Goal: Task Accomplishment & Management: Use online tool/utility

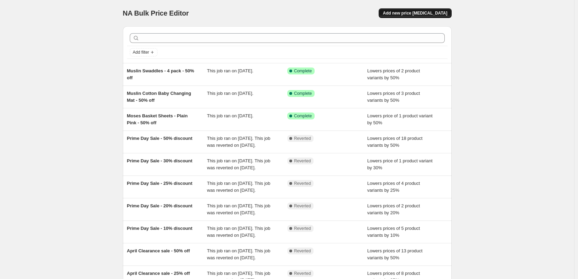
click at [437, 12] on span "Add new price [MEDICAL_DATA]" at bounding box center [415, 13] width 64 height 6
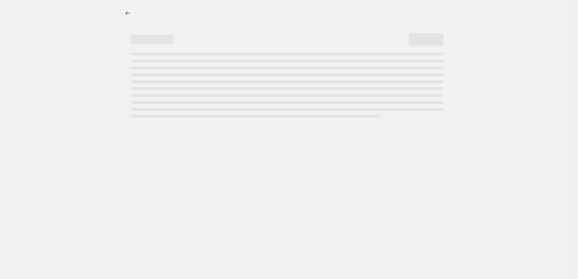
select select "percentage"
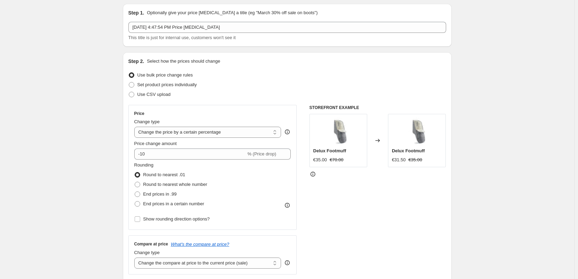
scroll to position [35, 0]
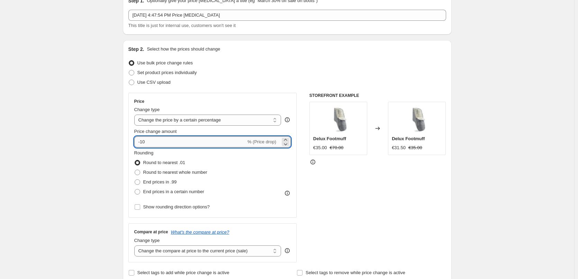
drag, startPoint x: 142, startPoint y: 142, endPoint x: 147, endPoint y: 142, distance: 5.2
click at [147, 142] on input "-10" at bounding box center [190, 141] width 112 height 11
type input "-5"
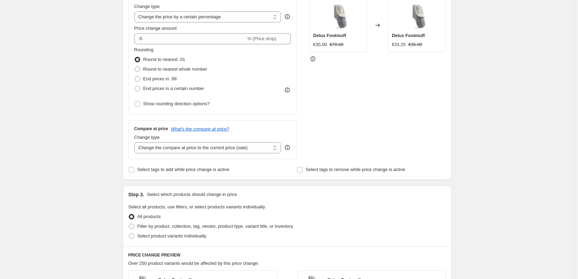
scroll to position [138, 0]
click at [191, 226] on span "Filter by product, collection, tag, vendor, product type, variant title, or inv…" at bounding box center [215, 225] width 156 height 5
click at [129, 223] on input "Filter by product, collection, tag, vendor, product type, variant title, or inv…" at bounding box center [129, 223] width 0 height 0
radio input "true"
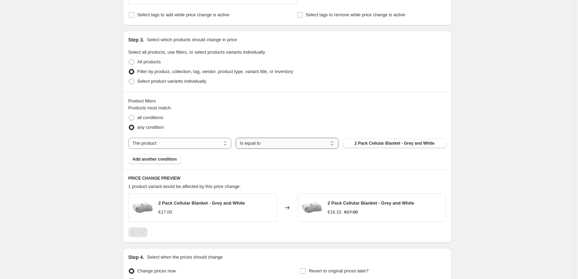
scroll to position [311, 0]
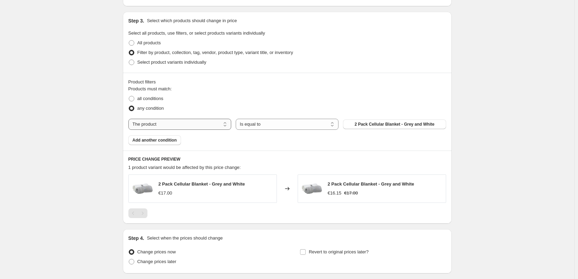
click at [197, 126] on select "The product The product's collection The product's tag The product's vendor The…" at bounding box center [179, 124] width 103 height 11
select select "tag"
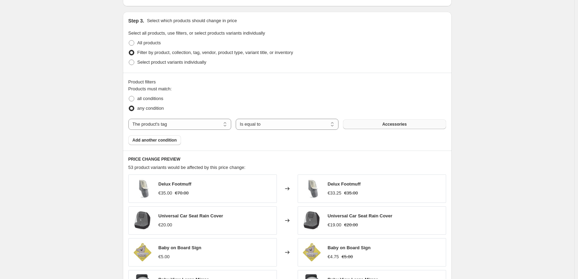
click at [380, 125] on button "Accessories" at bounding box center [394, 124] width 103 height 10
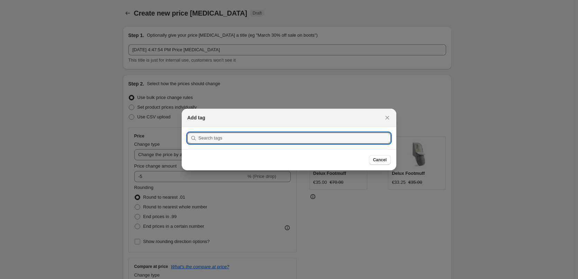
scroll to position [0, 0]
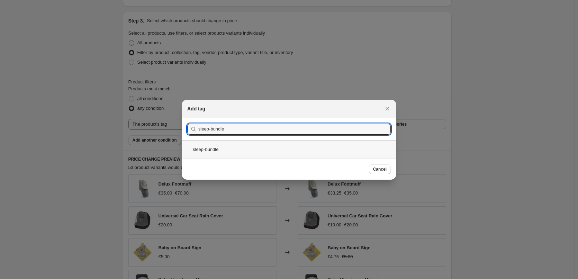
type input "sleep-bundle"
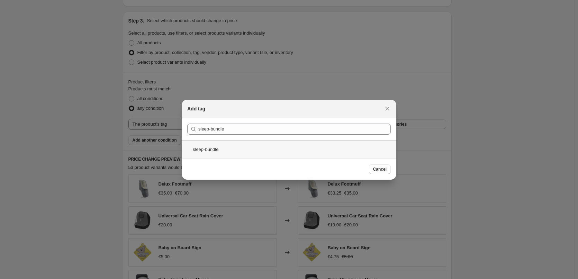
click at [203, 147] on div "sleep-bundle" at bounding box center [289, 149] width 215 height 18
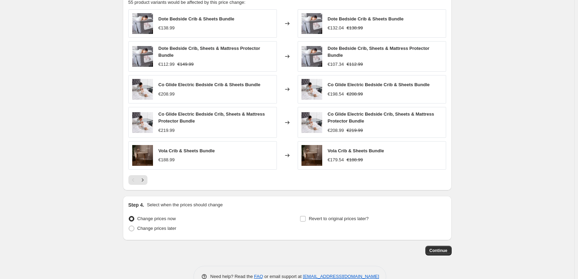
scroll to position [484, 0]
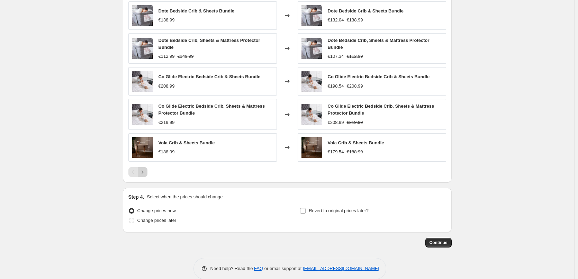
click at [143, 173] on icon "Next" at bounding box center [143, 171] width 2 height 3
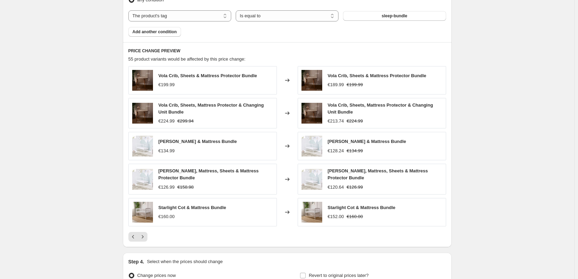
scroll to position [415, 0]
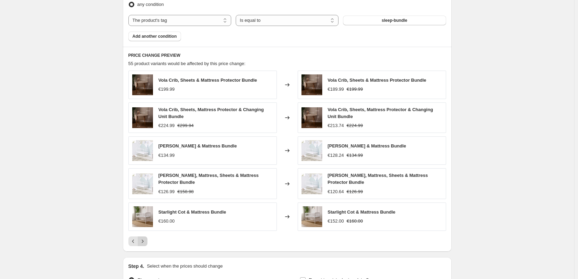
click at [146, 239] on icon "Next" at bounding box center [142, 241] width 7 height 7
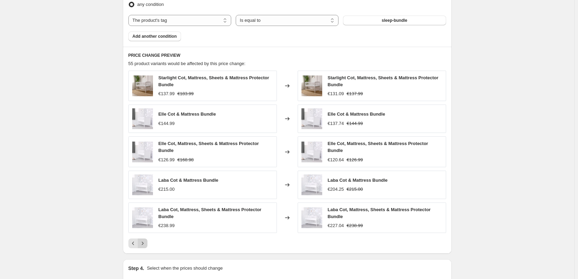
click at [146, 243] on icon "Next" at bounding box center [142, 243] width 7 height 7
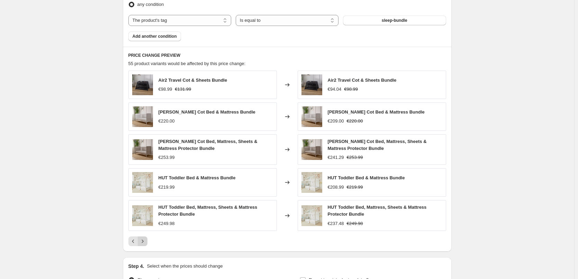
click at [146, 243] on icon "Next" at bounding box center [142, 241] width 7 height 7
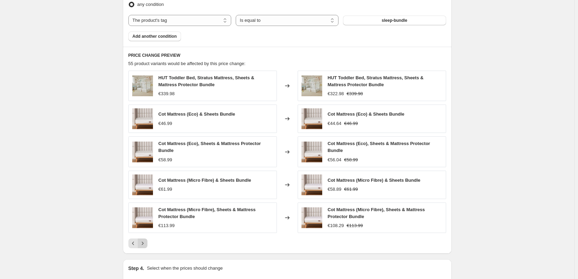
click at [146, 243] on icon "Next" at bounding box center [142, 243] width 7 height 7
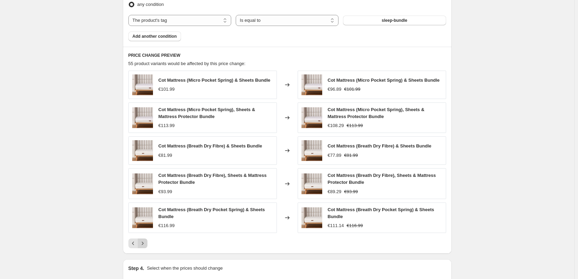
click at [146, 243] on icon "Next" at bounding box center [142, 243] width 7 height 7
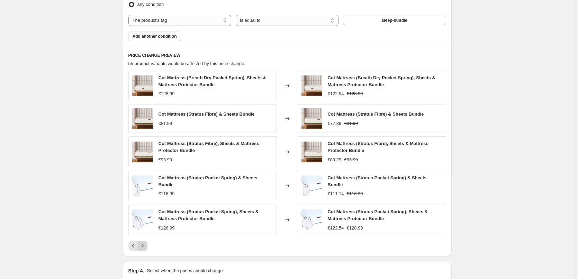
click at [146, 243] on icon "Next" at bounding box center [142, 245] width 7 height 7
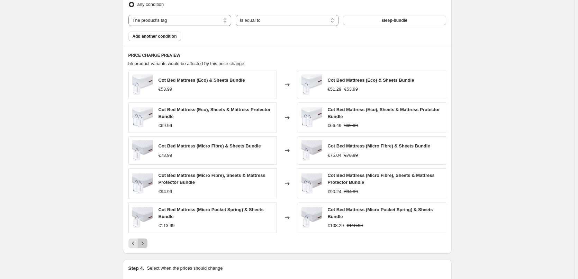
click at [146, 243] on icon "Next" at bounding box center [142, 243] width 7 height 7
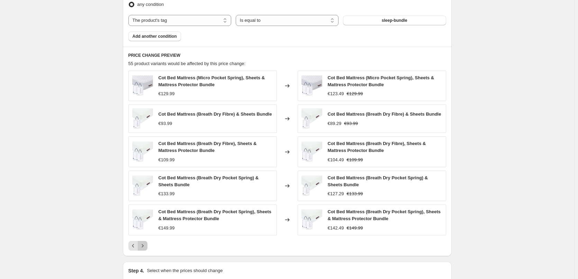
click at [147, 242] on button "Next" at bounding box center [143, 246] width 10 height 10
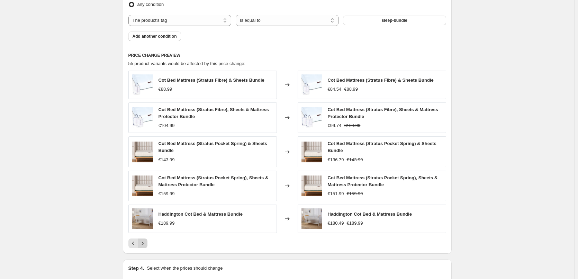
click at [147, 242] on button "Next" at bounding box center [143, 243] width 10 height 10
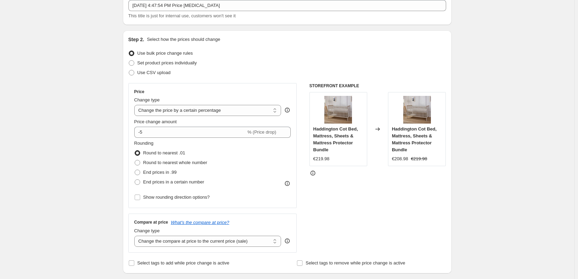
scroll to position [0, 0]
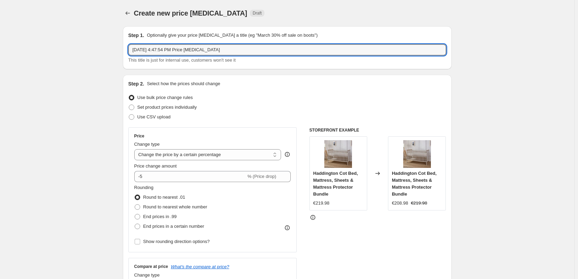
drag, startPoint x: 251, startPoint y: 50, endPoint x: 129, endPoint y: 41, distance: 122.5
click at [129, 43] on div "Step 1. Optionally give your price change job a title (eg "March 30% off sale o…" at bounding box center [287, 47] width 329 height 43
type input "Sleep Bundle - 5% off"
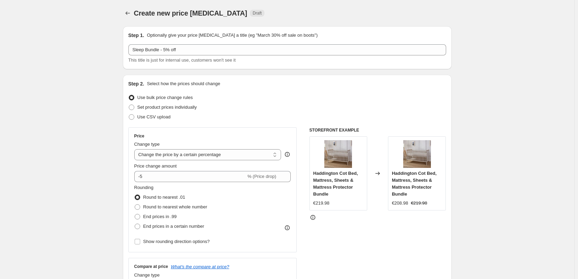
click at [181, 12] on span "Create new price [MEDICAL_DATA]" at bounding box center [190, 13] width 113 height 8
drag, startPoint x: 181, startPoint y: 12, endPoint x: 219, endPoint y: 10, distance: 38.5
click at [219, 10] on span "Create new price [MEDICAL_DATA]" at bounding box center [190, 13] width 113 height 8
copy span "price change job"
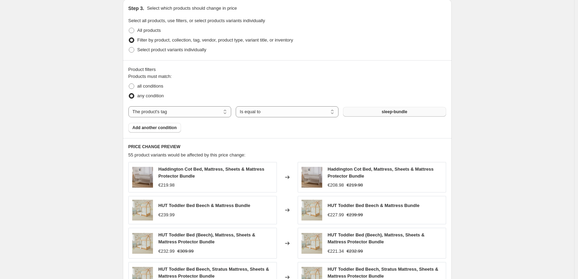
scroll to position [311, 0]
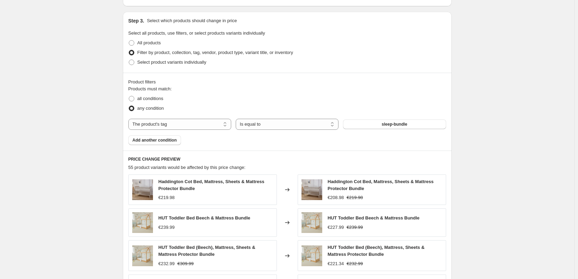
click at [511, 153] on div "Create new price change job. This page is ready Create new price change job Dra…" at bounding box center [287, 77] width 574 height 776
click at [490, 124] on div "Create new price change job. This page is ready Create new price change job Dra…" at bounding box center [287, 77] width 574 height 776
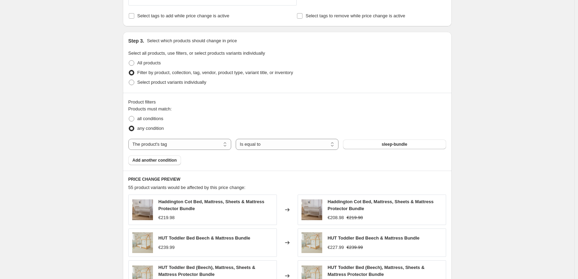
scroll to position [290, 0]
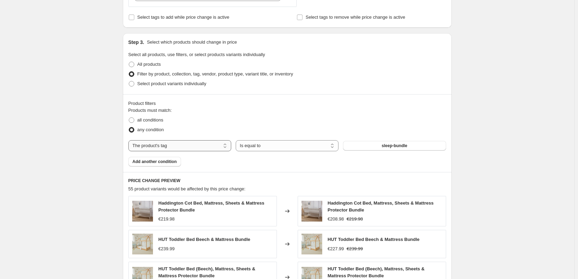
click at [200, 145] on select "The product The product's collection The product's tag The product's vendor The…" at bounding box center [179, 145] width 103 height 11
select select "product"
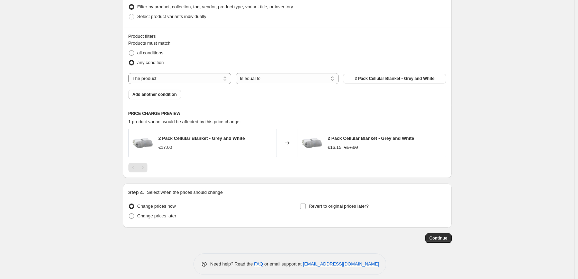
scroll to position [325, 0]
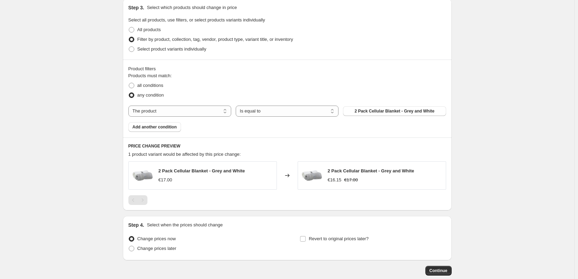
drag, startPoint x: 397, startPoint y: 110, endPoint x: 272, endPoint y: 126, distance: 125.9
click at [274, 126] on div "Products must match: all conditions any condition The product The product's col…" at bounding box center [287, 102] width 318 height 60
click at [202, 111] on select "The product The product's collection The product's tag The product's vendor The…" at bounding box center [179, 111] width 103 height 11
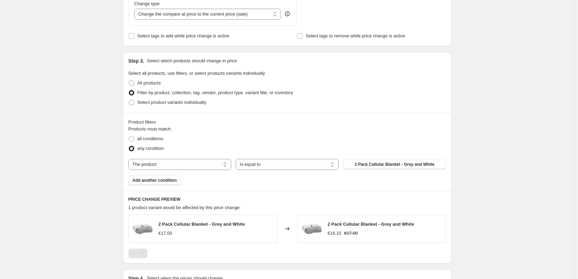
scroll to position [255, 0]
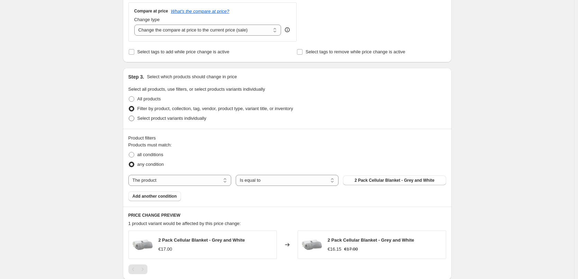
click at [169, 118] on span "Select product variants individually" at bounding box center [171, 118] width 69 height 5
click at [129, 116] on input "Select product variants individually" at bounding box center [129, 116] width 0 height 0
radio input "true"
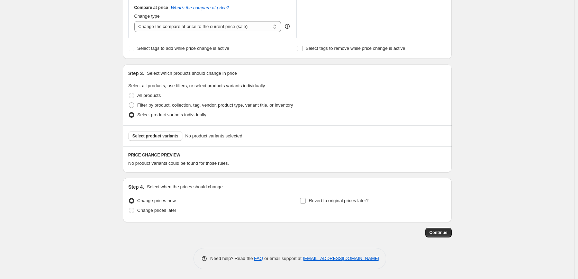
scroll to position [260, 0]
click at [173, 133] on span "Select product variants" at bounding box center [156, 136] width 46 height 6
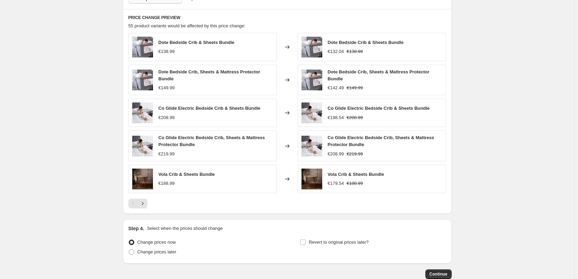
scroll to position [398, 0]
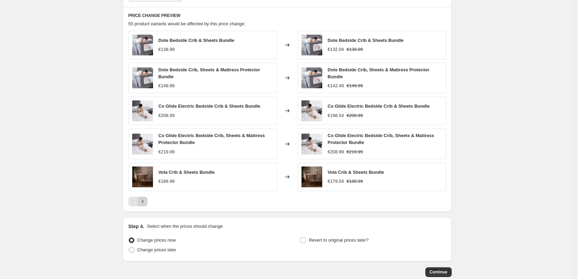
click at [146, 201] on icon "Next" at bounding box center [142, 201] width 7 height 7
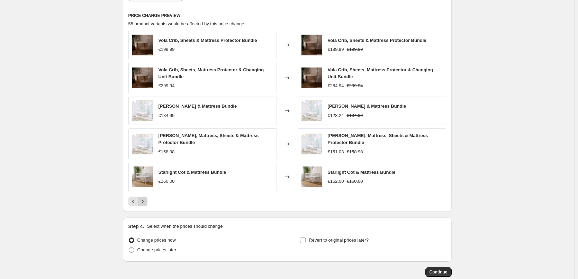
click at [147, 202] on button "Next" at bounding box center [143, 202] width 10 height 10
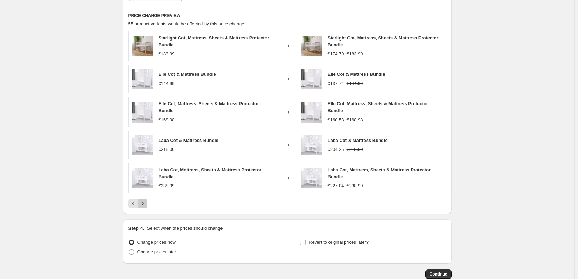
click at [147, 203] on button "Next" at bounding box center [143, 204] width 10 height 10
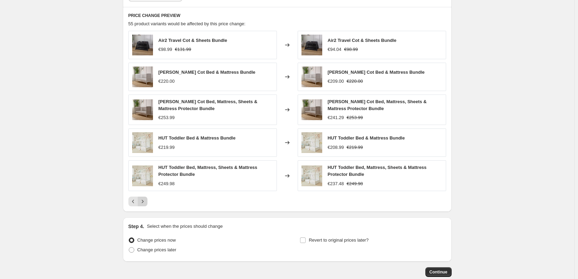
click at [147, 203] on button "Next" at bounding box center [143, 202] width 10 height 10
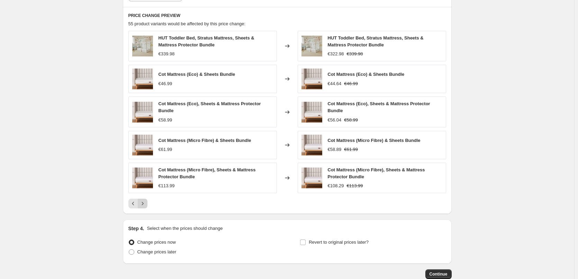
click at [146, 203] on icon "Next" at bounding box center [142, 203] width 7 height 7
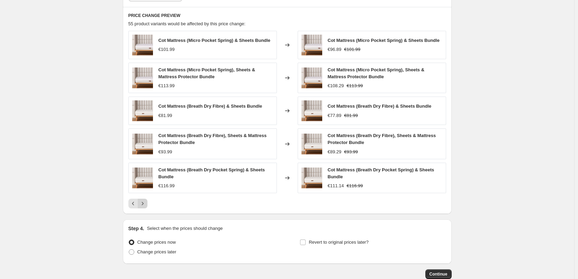
click at [146, 203] on icon "Next" at bounding box center [142, 203] width 7 height 7
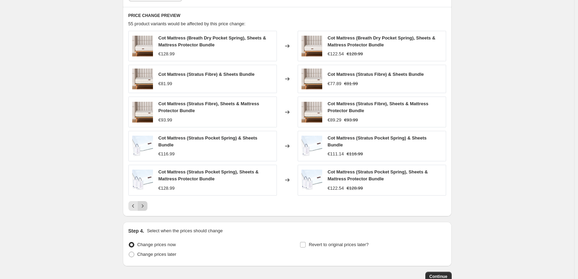
click at [146, 203] on icon "Next" at bounding box center [142, 205] width 7 height 7
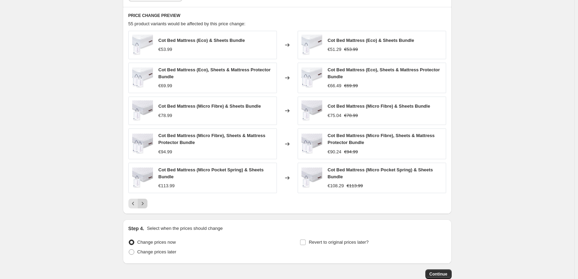
click at [146, 203] on icon "Next" at bounding box center [142, 203] width 7 height 7
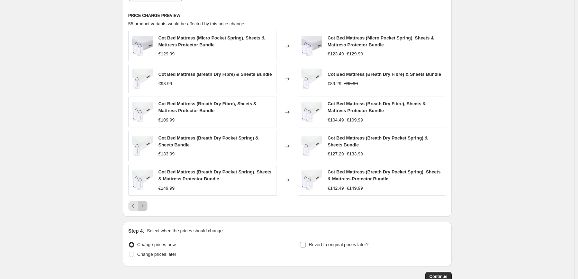
click at [146, 203] on icon "Next" at bounding box center [142, 205] width 7 height 7
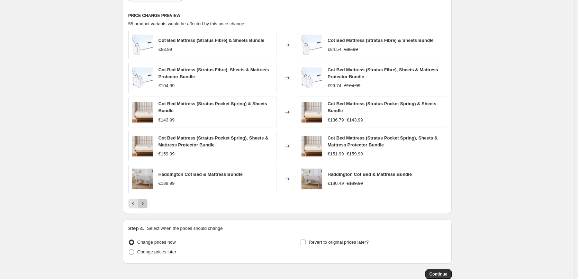
click at [146, 203] on icon "Next" at bounding box center [142, 203] width 7 height 7
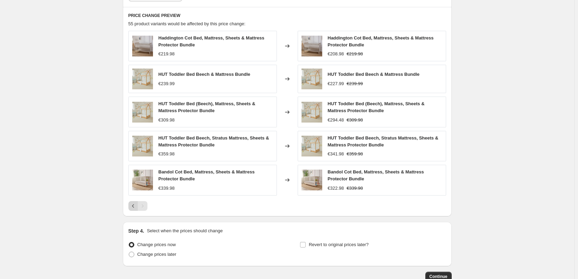
click at [133, 207] on icon "Previous" at bounding box center [133, 205] width 7 height 7
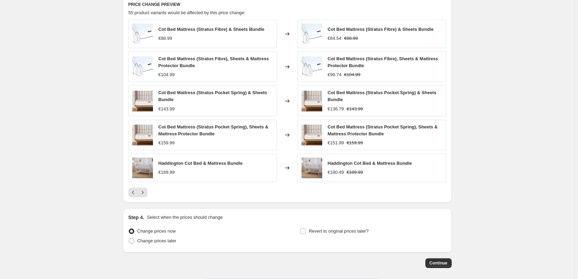
scroll to position [337, 0]
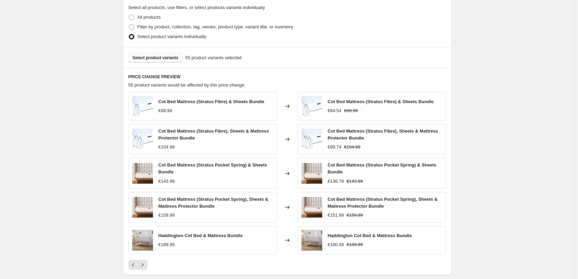
click at [202, 58] on span "55 product variants selected" at bounding box center [213, 57] width 56 height 7
drag, startPoint x: 168, startPoint y: 59, endPoint x: 276, endPoint y: 67, distance: 109.0
click at [275, 67] on div "Select product variants 55 product variants selected" at bounding box center [287, 57] width 329 height 21
click at [145, 265] on icon "Next" at bounding box center [142, 264] width 7 height 7
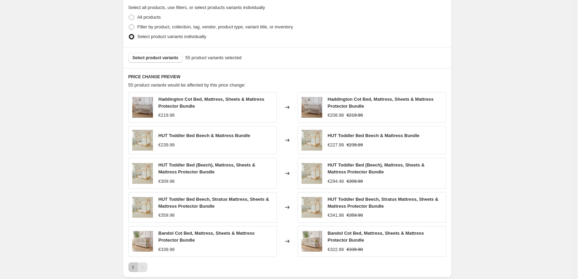
click at [133, 268] on icon "Previous" at bounding box center [133, 267] width 7 height 7
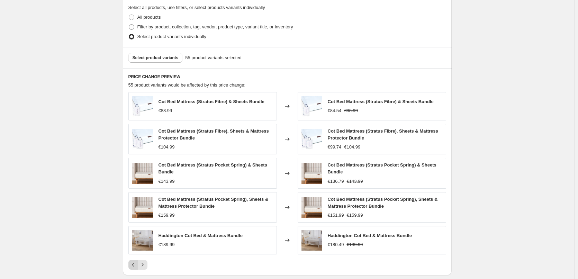
click at [133, 265] on icon "Previous" at bounding box center [133, 264] width 7 height 7
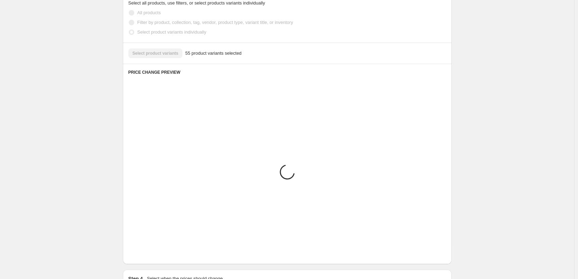
scroll to position [372, 0]
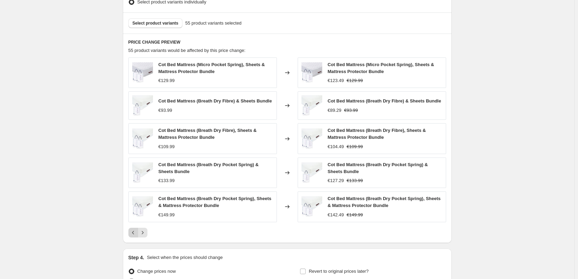
click at [132, 236] on icon "Previous" at bounding box center [133, 232] width 7 height 7
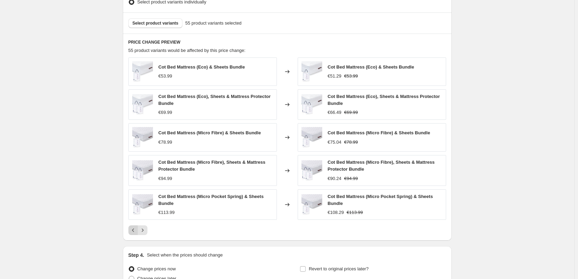
click at [136, 229] on icon "Previous" at bounding box center [133, 230] width 7 height 7
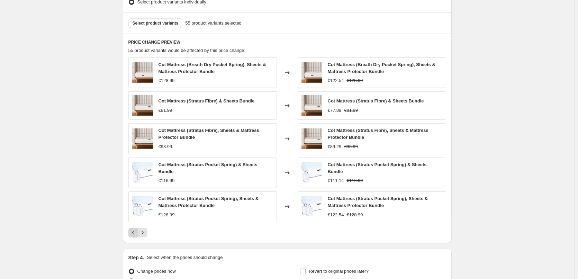
click at [134, 232] on icon "Previous" at bounding box center [133, 232] width 2 height 3
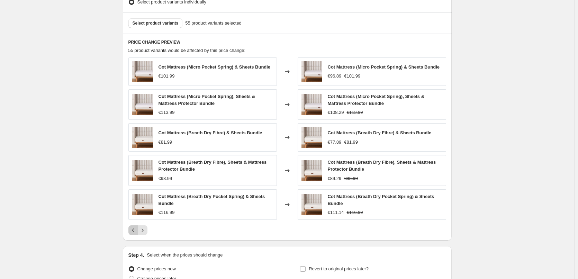
click at [135, 228] on icon "Previous" at bounding box center [133, 230] width 7 height 7
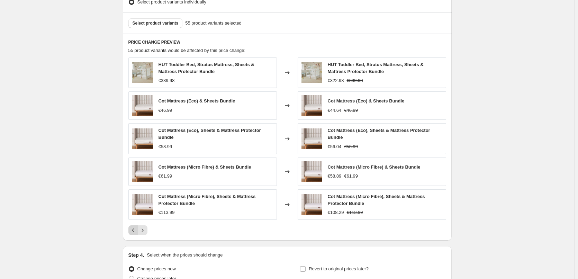
click at [135, 228] on icon "Previous" at bounding box center [133, 230] width 7 height 7
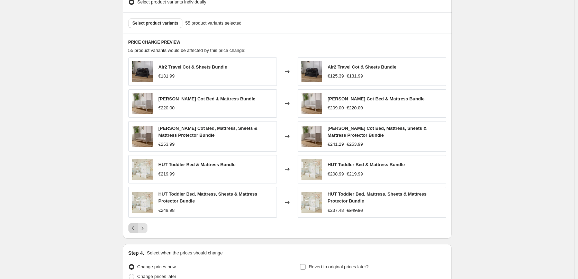
click at [137, 230] on icon "Previous" at bounding box center [133, 228] width 7 height 7
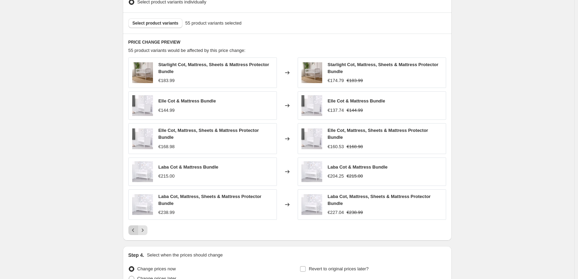
click at [135, 231] on icon "Previous" at bounding box center [133, 230] width 7 height 7
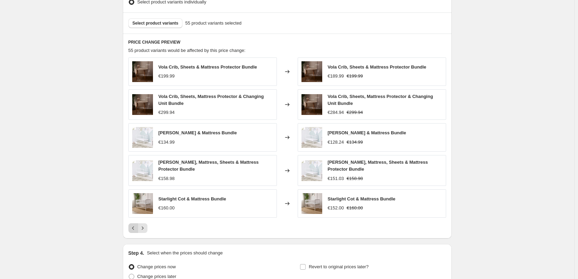
click at [135, 231] on icon "Previous" at bounding box center [133, 228] width 7 height 7
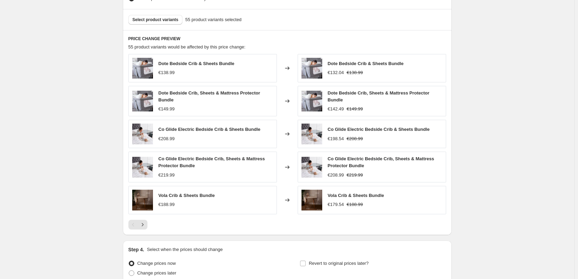
scroll to position [415, 0]
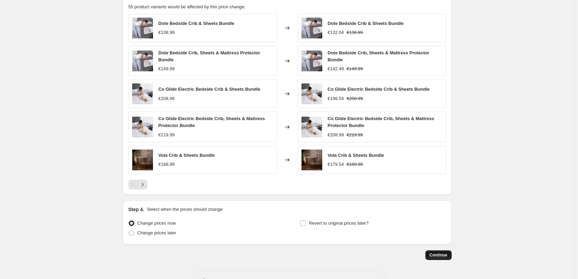
click at [452, 258] on button "Continue" at bounding box center [438, 255] width 26 height 10
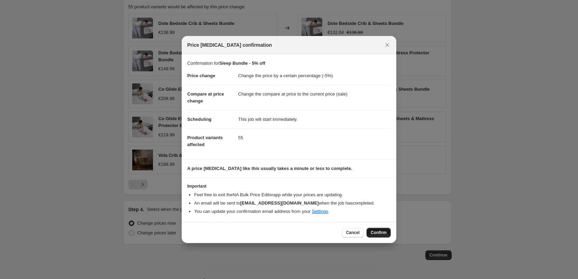
click at [386, 232] on span "Confirm" at bounding box center [379, 233] width 16 height 6
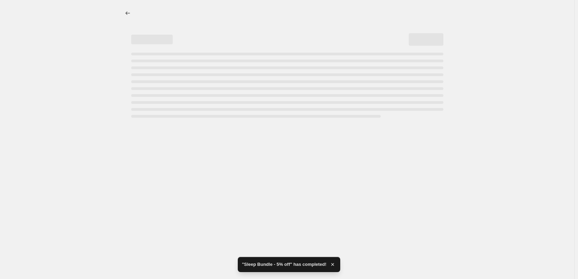
select select "percentage"
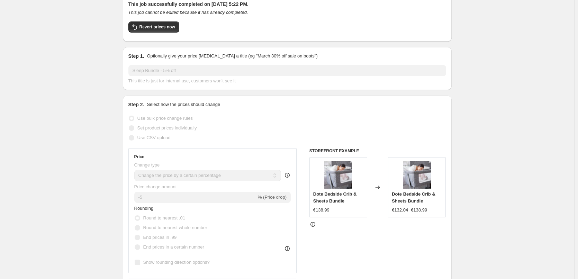
scroll to position [104, 0]
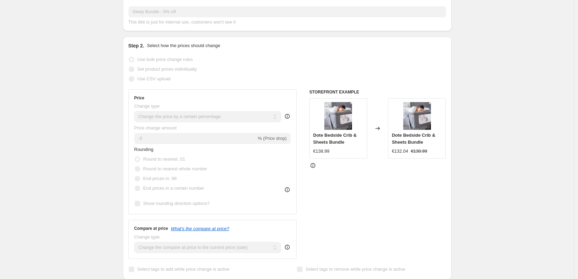
click at [87, 129] on div "Sleep Bundle - 5% off. This page is ready Sleep Bundle - 5% off Success Complet…" at bounding box center [287, 280] width 574 height 768
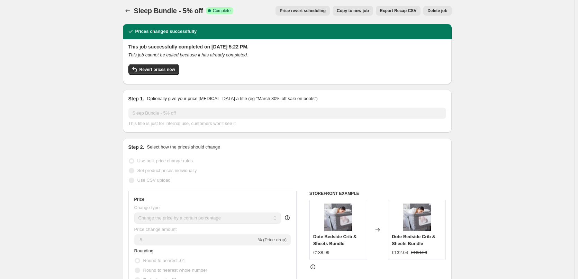
scroll to position [0, 0]
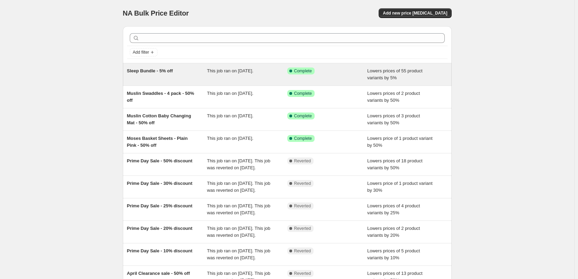
click at [143, 72] on span "Sleep Bundle - 5% off" at bounding box center [150, 70] width 46 height 5
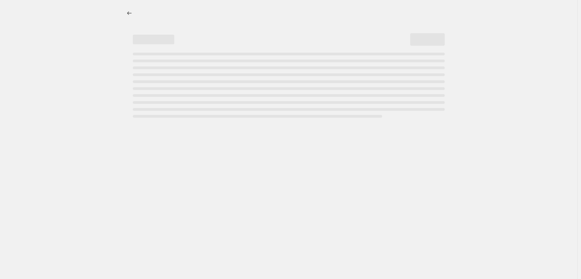
select select "percentage"
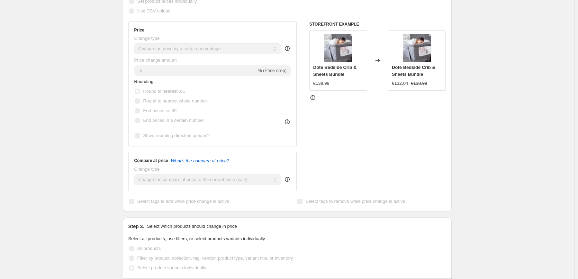
scroll to position [173, 0]
click at [506, 87] on div "Sleep Bundle - 5% off. This page is ready Sleep Bundle - 5% off Success Complet…" at bounding box center [287, 211] width 574 height 768
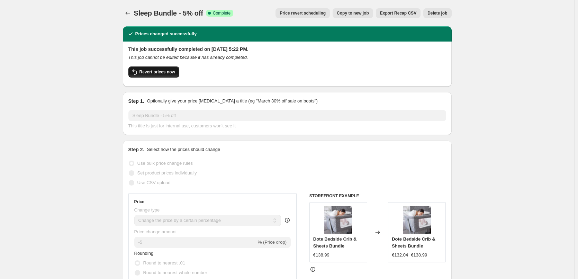
click at [162, 71] on span "Revert prices now" at bounding box center [157, 72] width 36 height 6
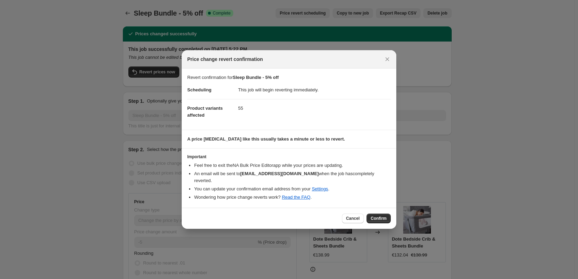
click at [390, 214] on button "Confirm" at bounding box center [378, 219] width 24 height 10
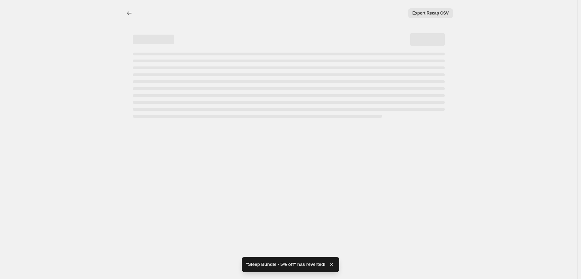
select select "percentage"
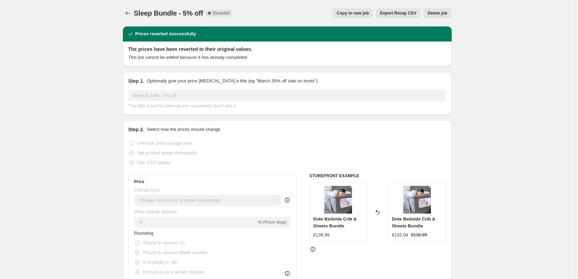
click at [296, 1] on div "Sleep Bundle - 5% off. This page is ready Sleep Bundle - 5% off Complete Revert…" at bounding box center [287, 13] width 329 height 26
click at [406, 15] on span "Export Recap CSV" at bounding box center [398, 13] width 36 height 6
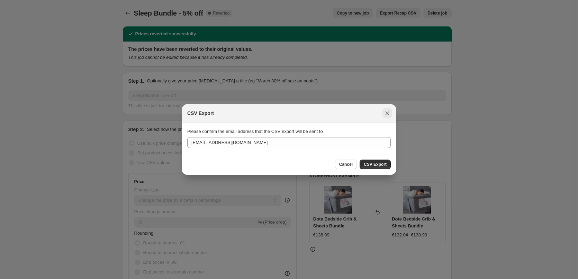
click at [389, 113] on icon "Close" at bounding box center [387, 113] width 7 height 7
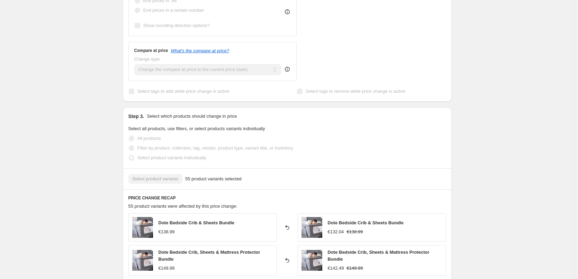
scroll to position [19, 0]
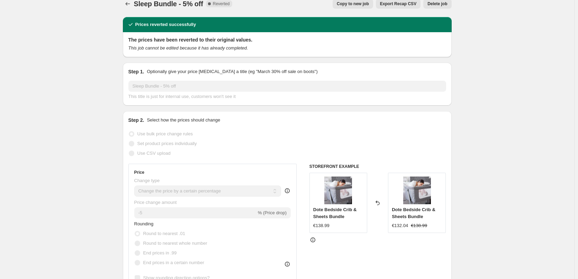
scroll to position [0, 0]
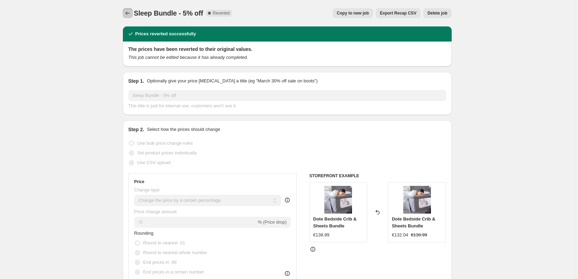
click at [127, 12] on icon "Price change jobs" at bounding box center [127, 13] width 7 height 7
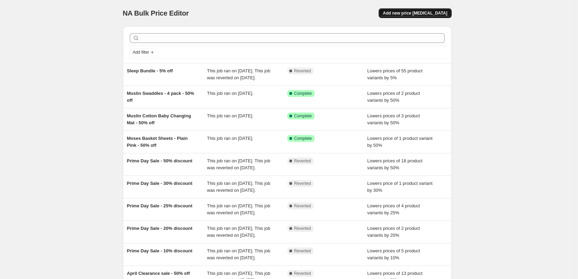
click at [430, 11] on span "Add new price [MEDICAL_DATA]" at bounding box center [415, 13] width 64 height 6
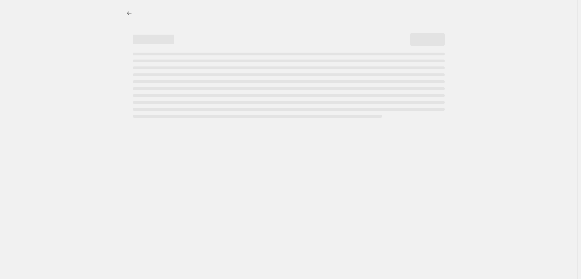
select select "percentage"
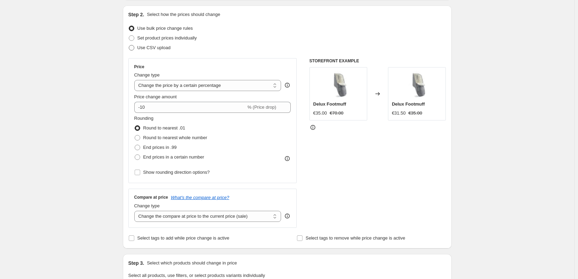
click at [168, 47] on span "Use CSV upload" at bounding box center [153, 47] width 33 height 5
click at [129, 45] on input "Use CSV upload" at bounding box center [129, 45] width 0 height 0
radio input "true"
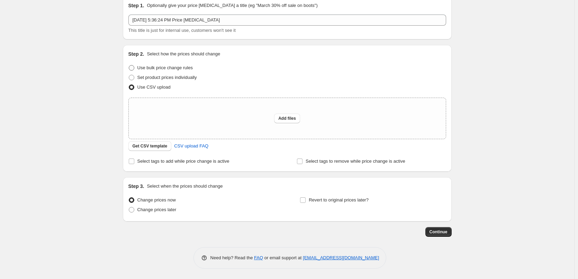
click at [133, 67] on span at bounding box center [132, 68] width 6 height 6
click at [129, 65] on input "Use bulk price change rules" at bounding box center [129, 65] width 0 height 0
radio input "true"
select select "percentage"
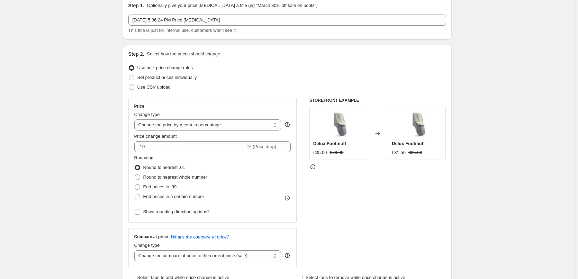
click at [134, 76] on span at bounding box center [132, 78] width 6 height 6
click at [129, 75] on input "Set product prices individually" at bounding box center [129, 75] width 0 height 0
radio input "true"
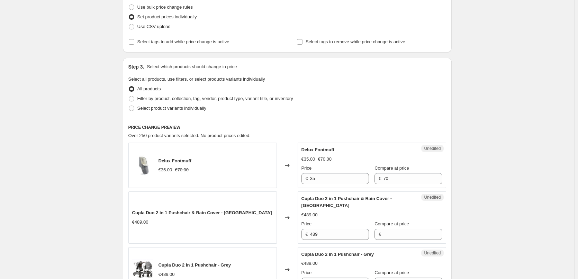
scroll to position [134, 0]
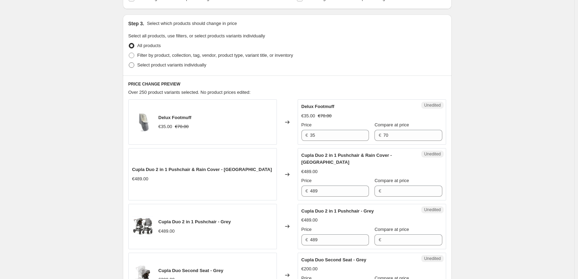
click at [134, 66] on span at bounding box center [132, 65] width 6 height 6
click at [129, 63] on input "Select product variants individually" at bounding box center [129, 62] width 0 height 0
radio input "true"
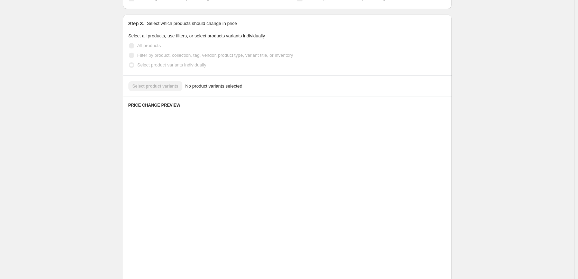
scroll to position [84, 0]
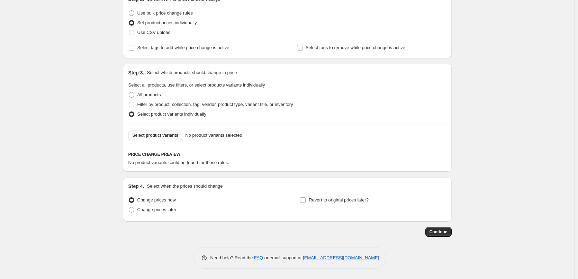
click at [157, 137] on span "Select product variants" at bounding box center [156, 136] width 46 height 6
click at [171, 136] on span "Select product variants" at bounding box center [156, 136] width 46 height 6
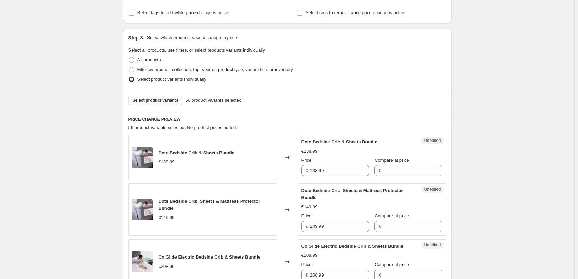
scroll to position [188, 0]
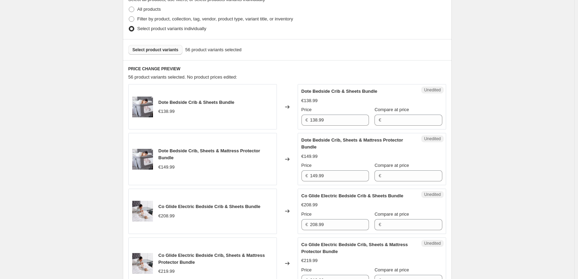
scroll to position [167, 0]
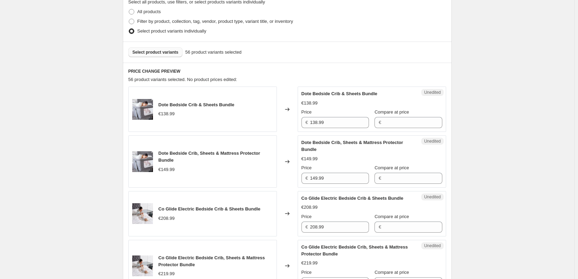
click at [168, 103] on span "Dote Bedside Crib & Sheets Bundle" at bounding box center [196, 104] width 76 height 5
drag, startPoint x: 168, startPoint y: 103, endPoint x: 237, endPoint y: 103, distance: 68.5
click at [237, 103] on div "Dote Bedside Crib & Sheets Bundle €138.99" at bounding box center [202, 109] width 148 height 45
copy span "Dote Bedside Crib & Sheets Bundle"
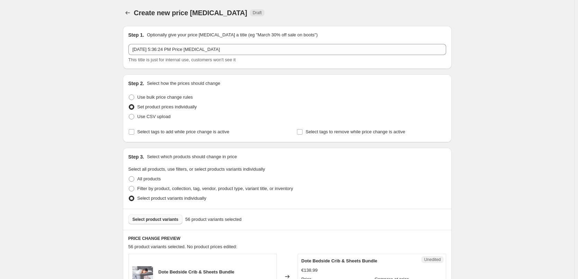
scroll to position [0, 0]
click at [128, 12] on icon "Price change jobs" at bounding box center [127, 12] width 4 height 3
